Goal: Download file/media: Download file/media

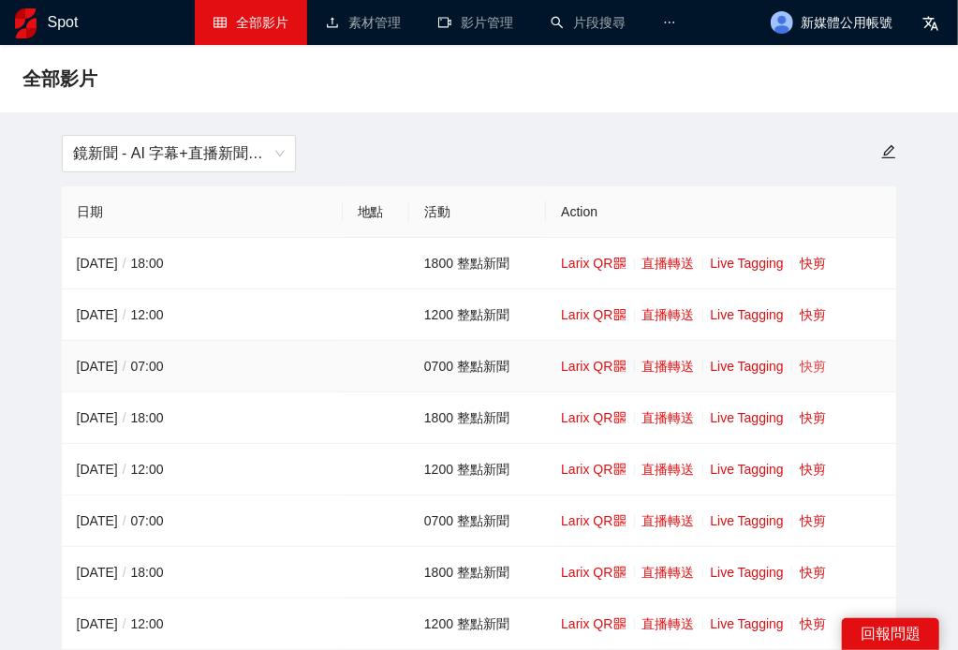
click at [818, 367] on link "快剪" at bounding box center [813, 366] width 26 height 15
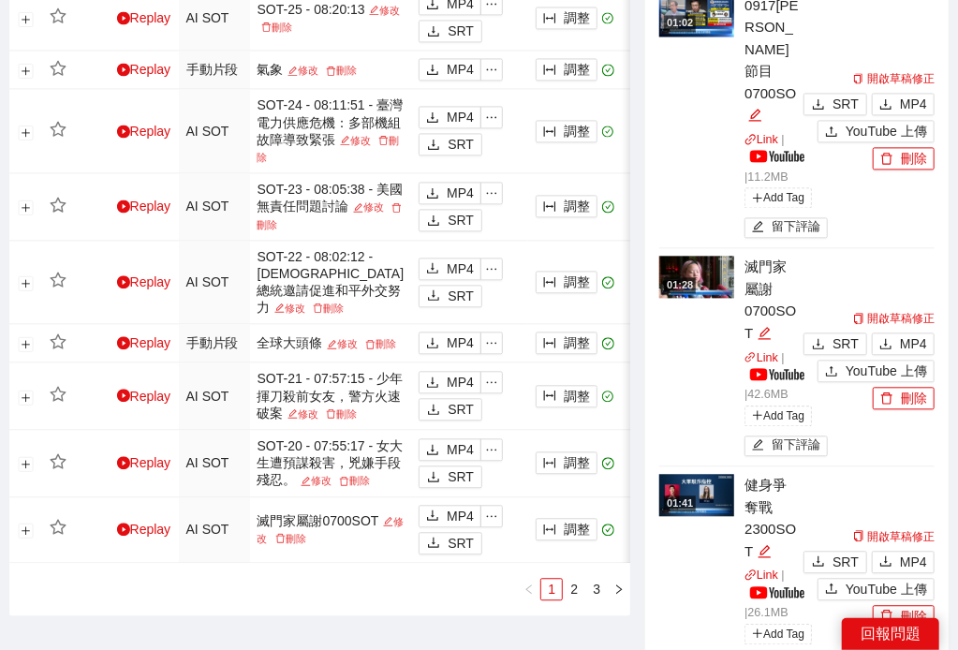
scroll to position [1735, 0]
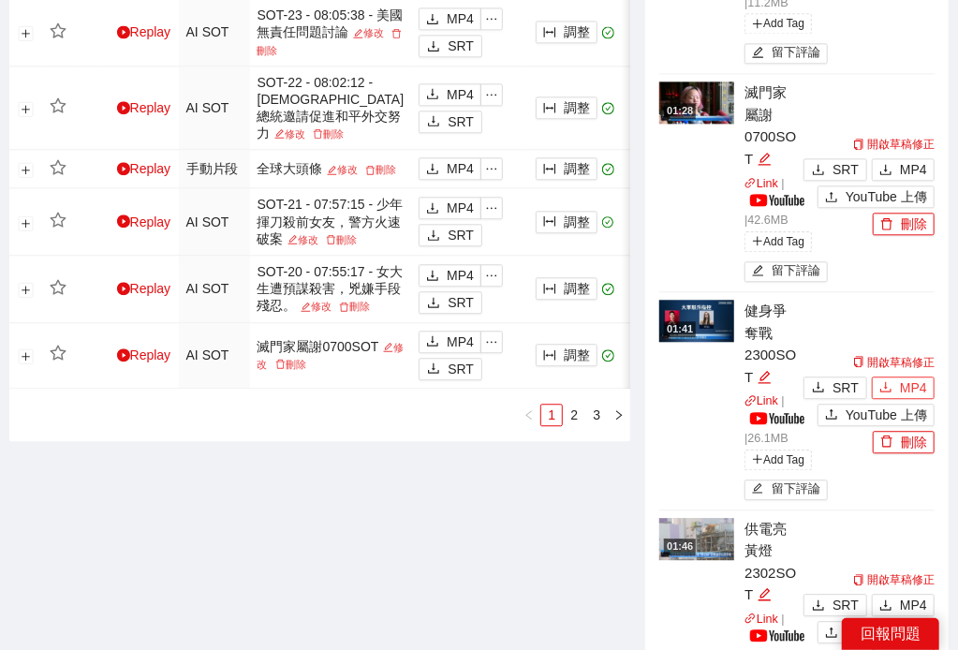
click at [901, 377] on span "MP4" at bounding box center [913, 387] width 27 height 21
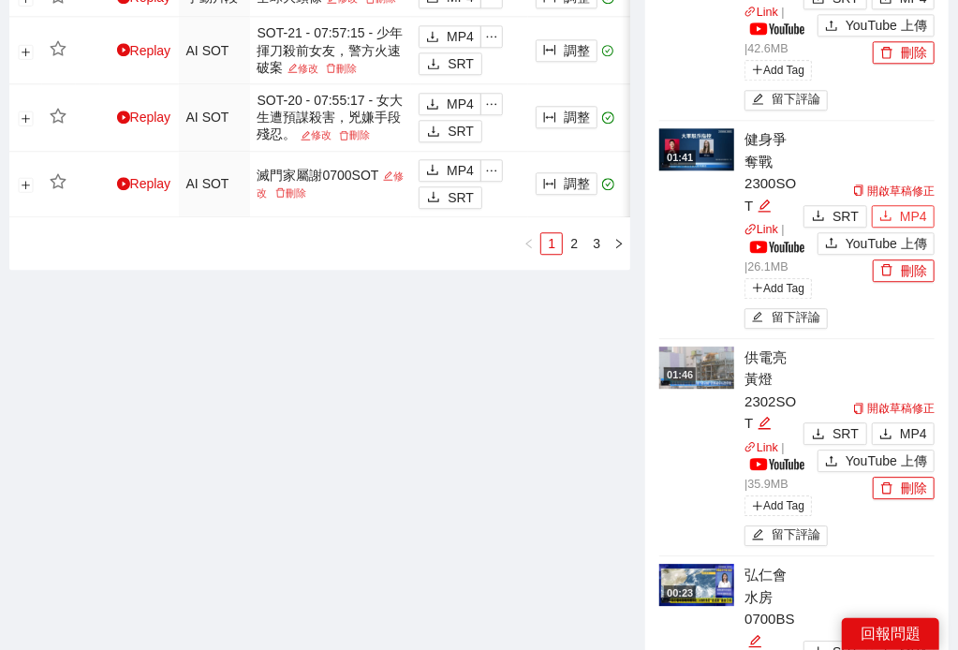
scroll to position [1995, 0]
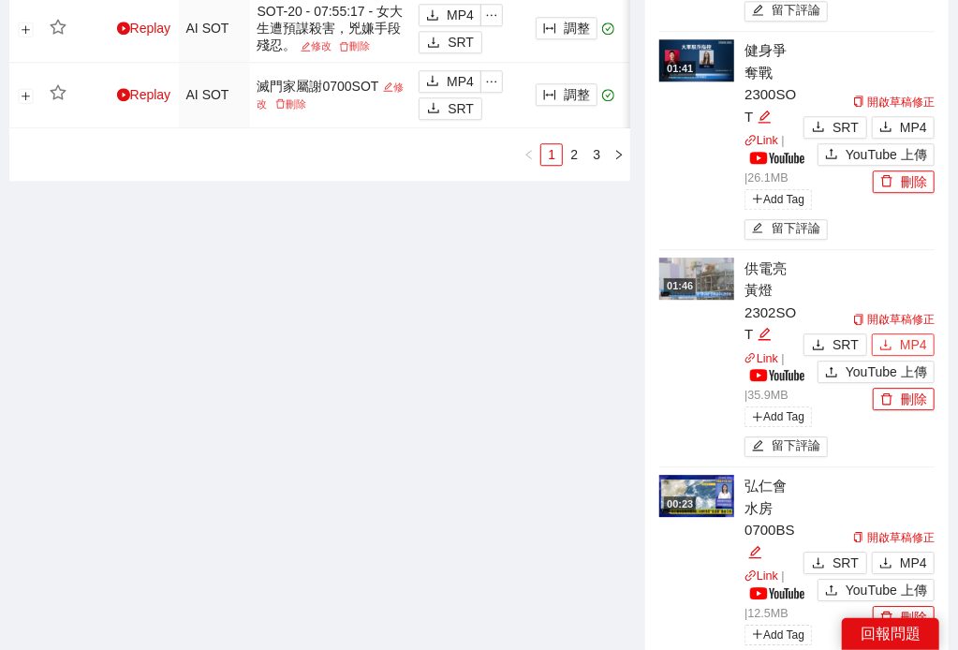
click at [920, 334] on span "MP4" at bounding box center [913, 344] width 27 height 21
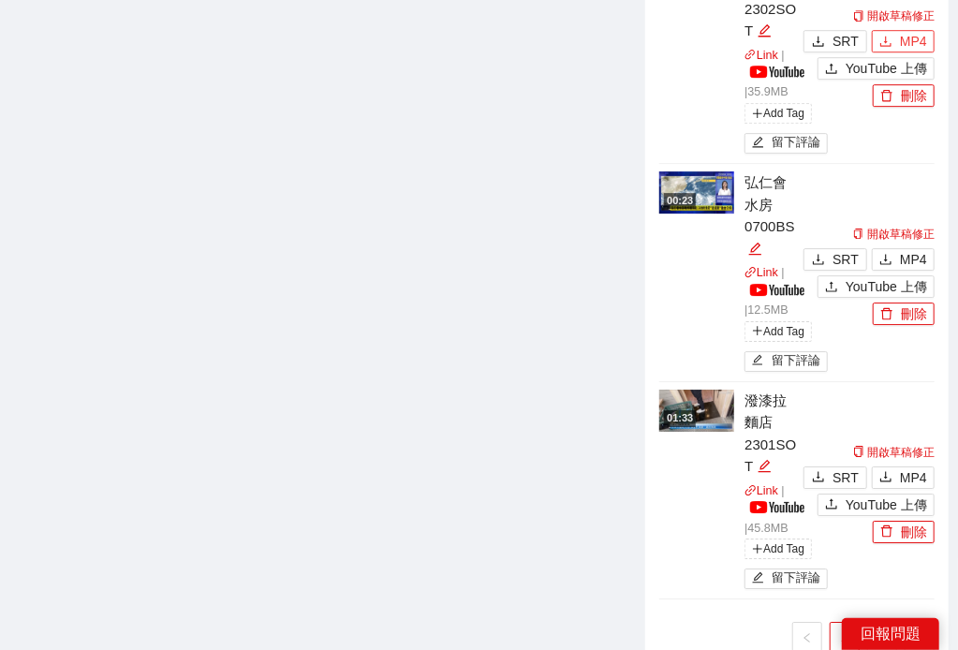
scroll to position [2342, 0]
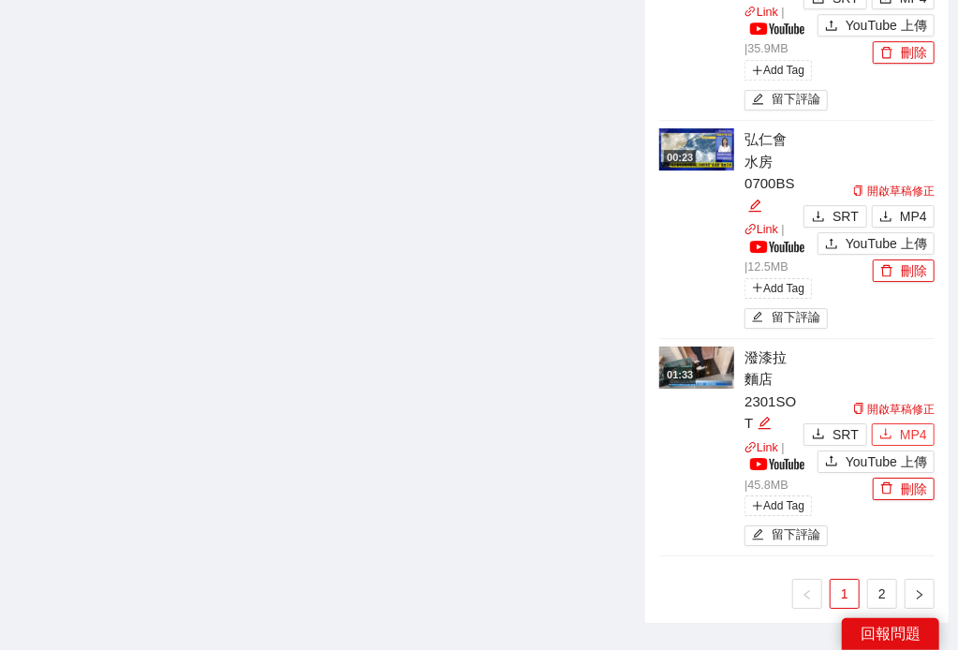
click at [901, 424] on span "MP4" at bounding box center [913, 434] width 27 height 21
click at [876, 580] on link "2" at bounding box center [882, 594] width 28 height 28
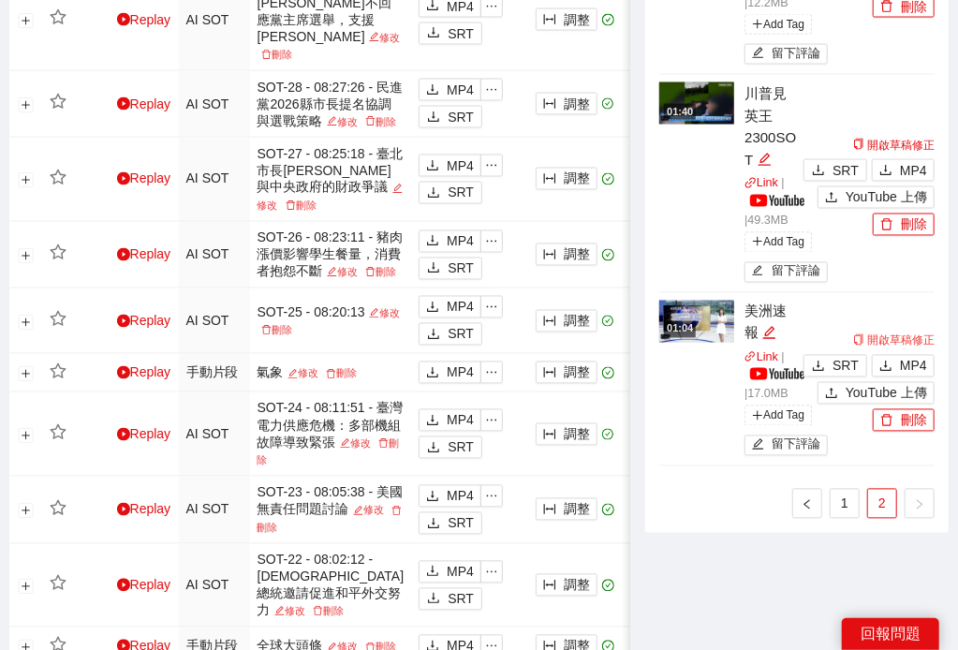
scroll to position [1083, 0]
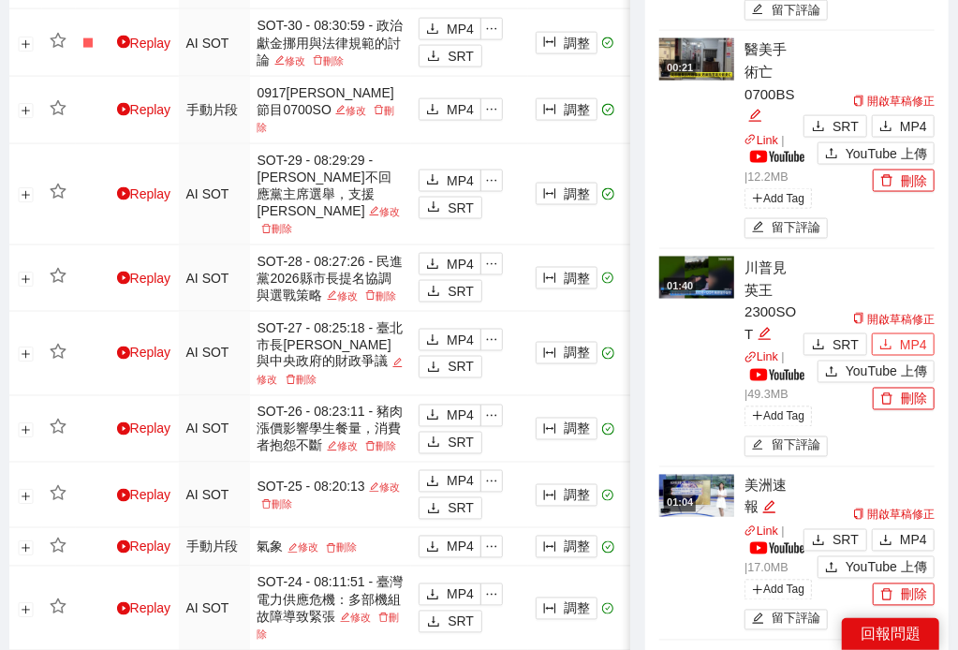
click at [905, 334] on span "MP4" at bounding box center [913, 344] width 27 height 21
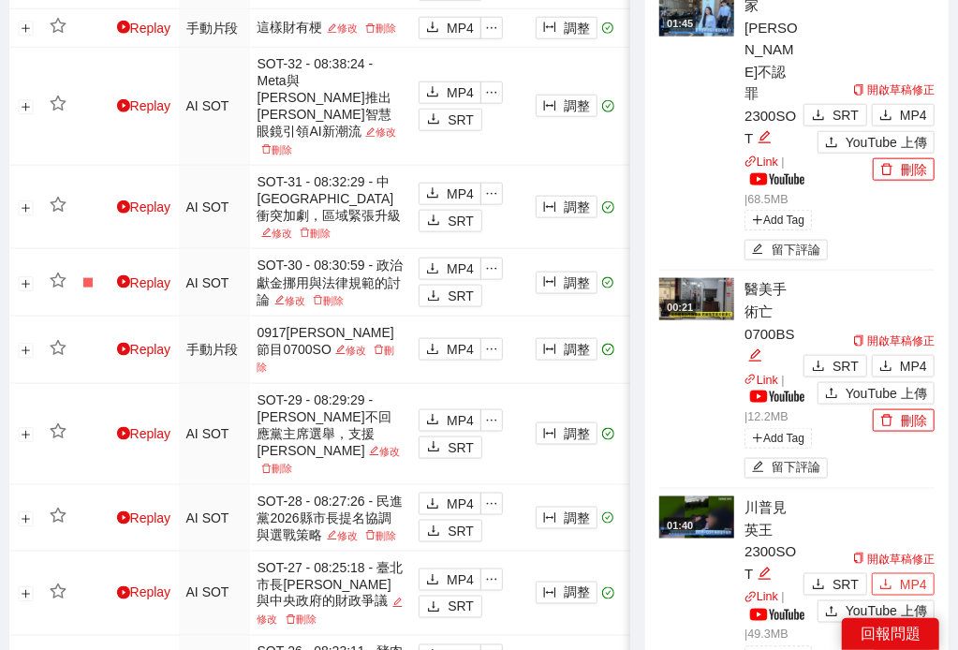
scroll to position [736, 0]
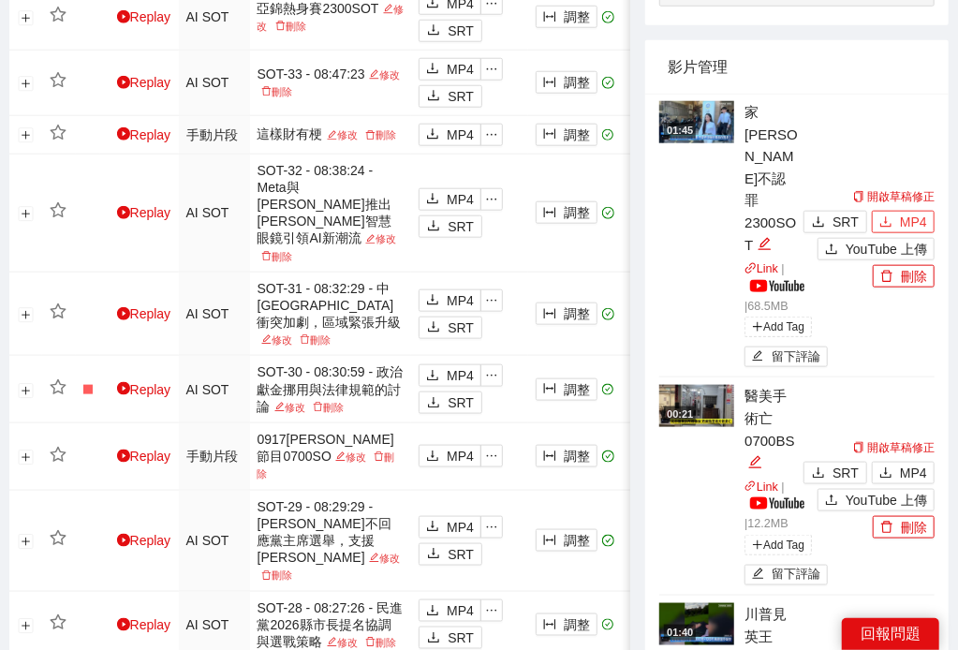
click at [904, 212] on span "MP4" at bounding box center [913, 222] width 27 height 21
